Goal: Task Accomplishment & Management: Manage account settings

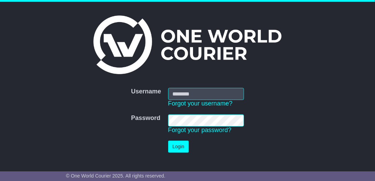
type input "**********"
click at [178, 144] on button "Login" at bounding box center [178, 147] width 21 height 12
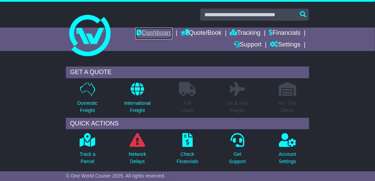
click at [155, 33] on link "Dashboard" at bounding box center [154, 34] width 37 height 12
